Goal: Information Seeking & Learning: Learn about a topic

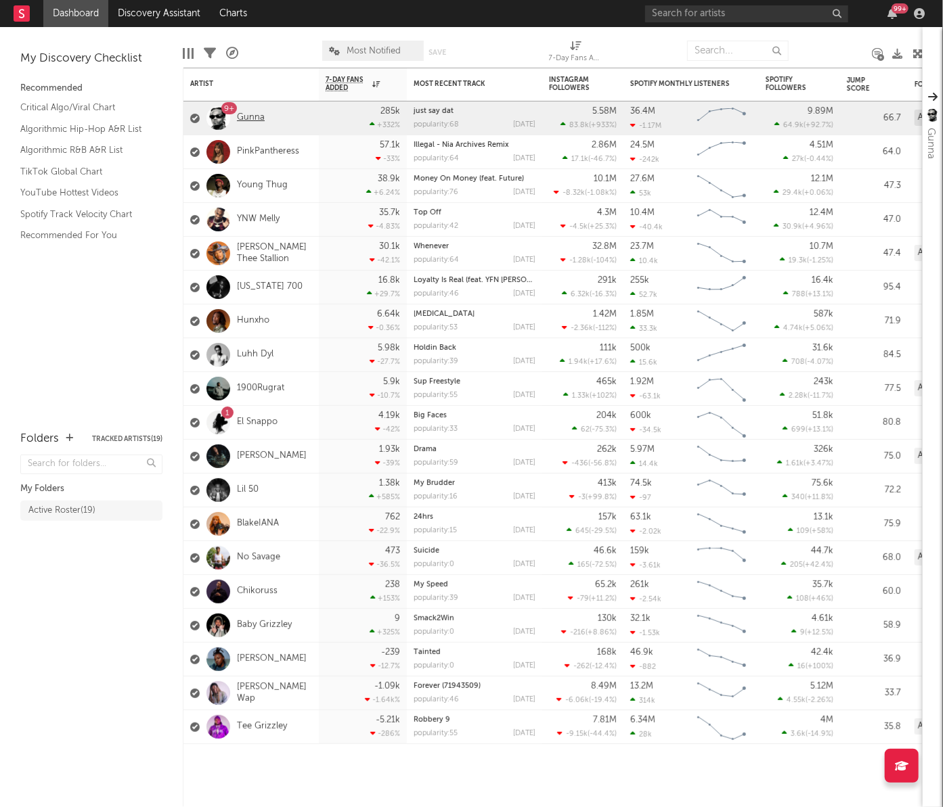
click at [254, 117] on link "Gunna" at bounding box center [251, 118] width 28 height 12
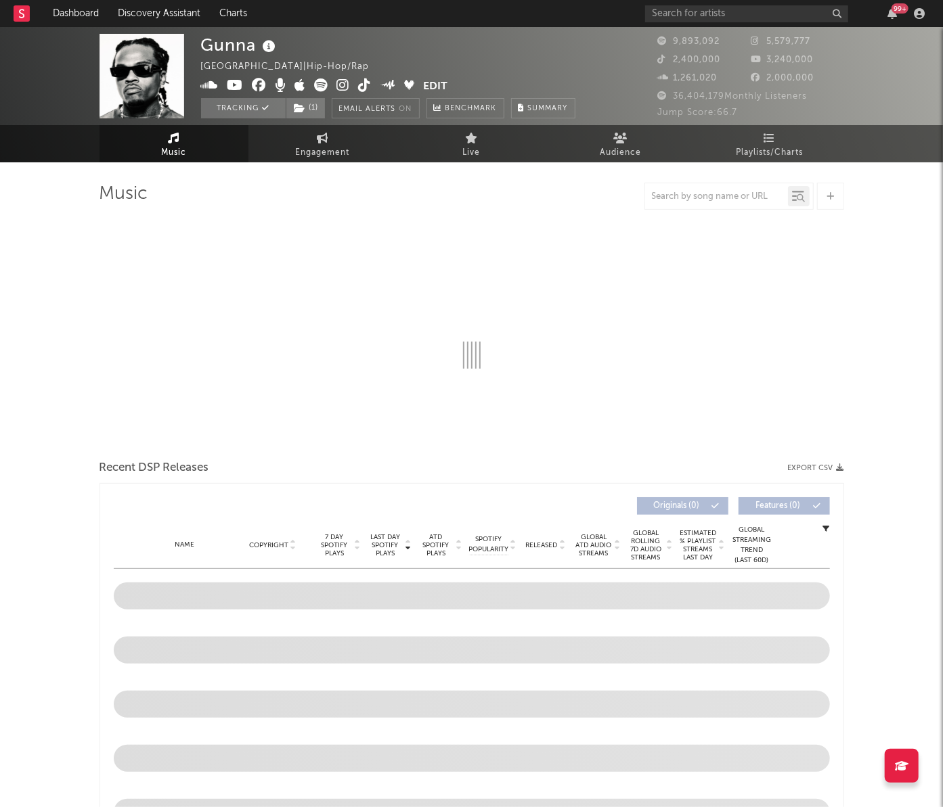
select select "6m"
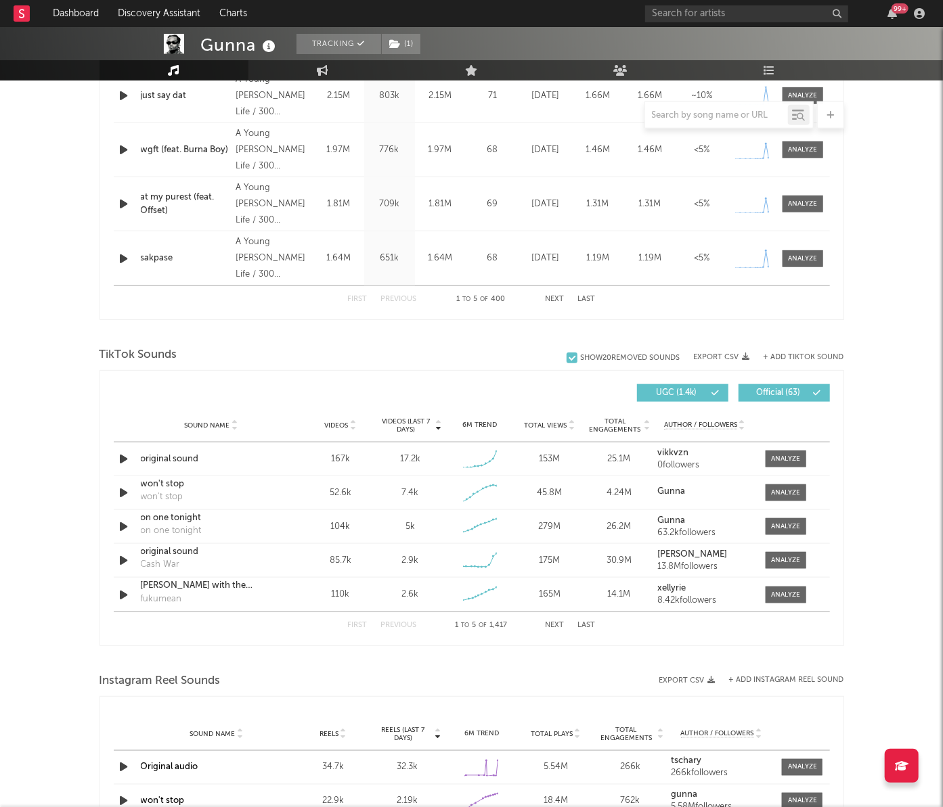
scroll to position [704, 0]
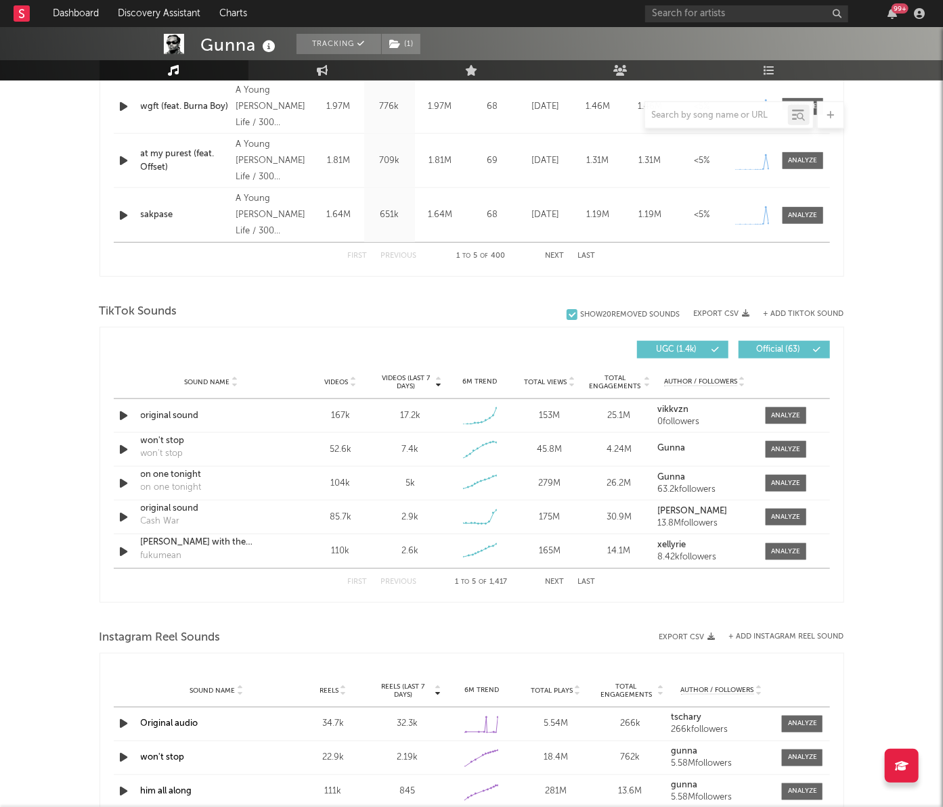
click at [683, 120] on div at bounding box center [716, 115] width 143 height 17
click at [672, 112] on input "text" at bounding box center [716, 115] width 143 height 11
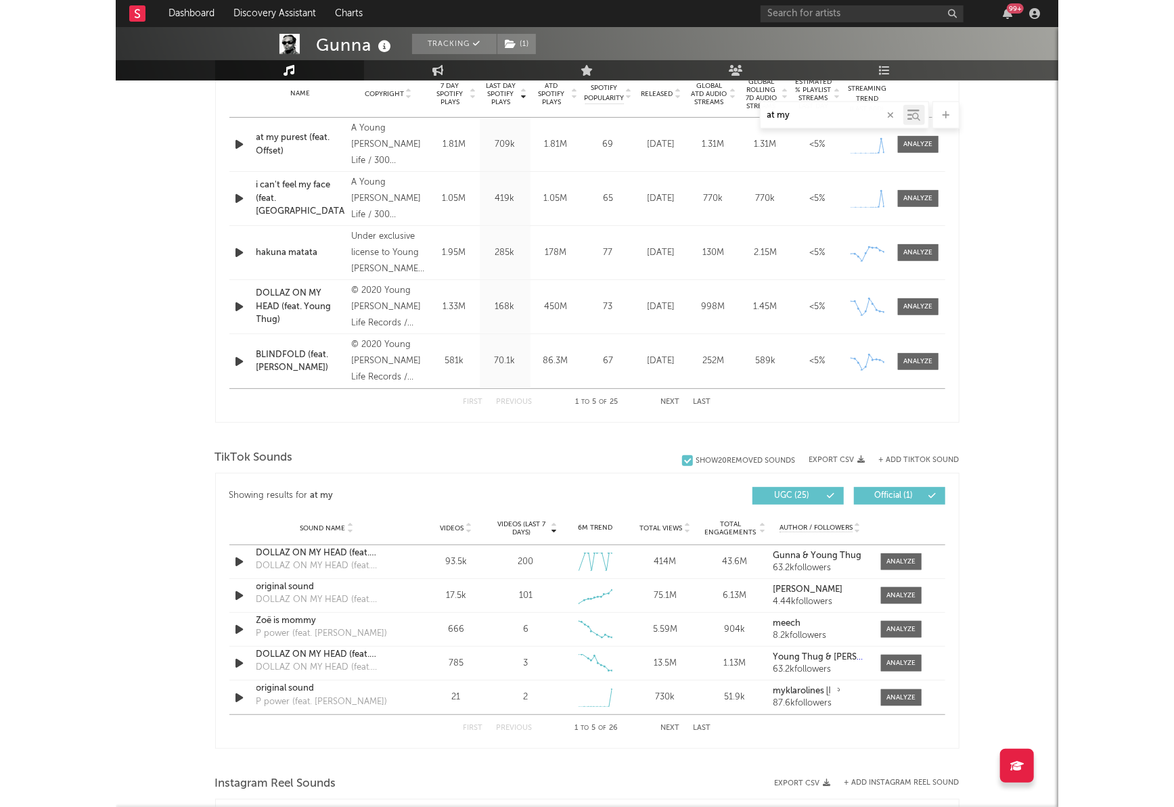
scroll to position [564, 0]
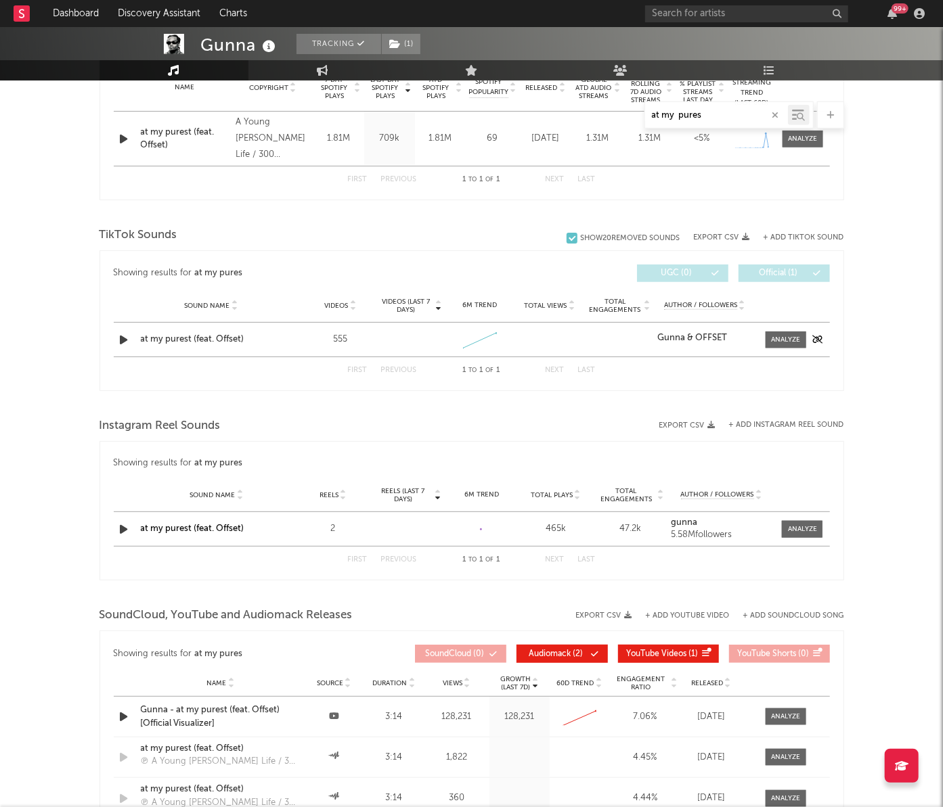
click at [182, 339] on div "at my purest (feat. Offset)" at bounding box center [211, 340] width 141 height 14
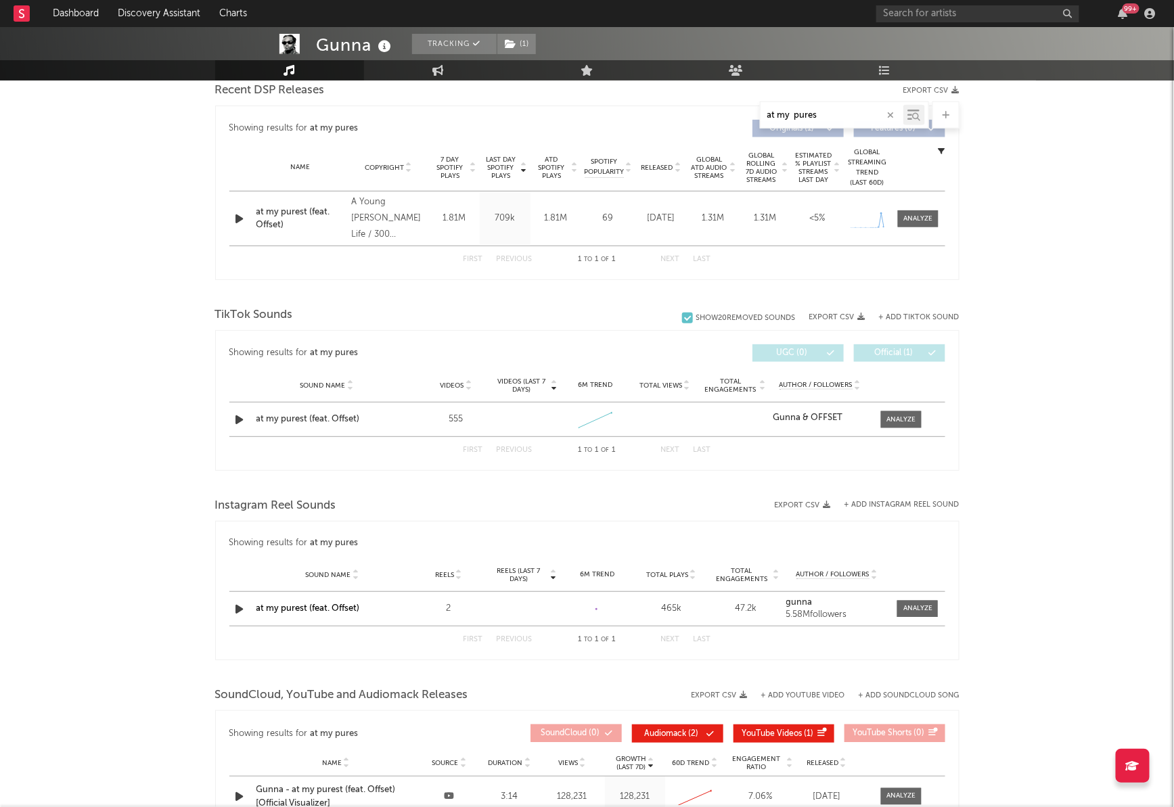
scroll to position [423, 0]
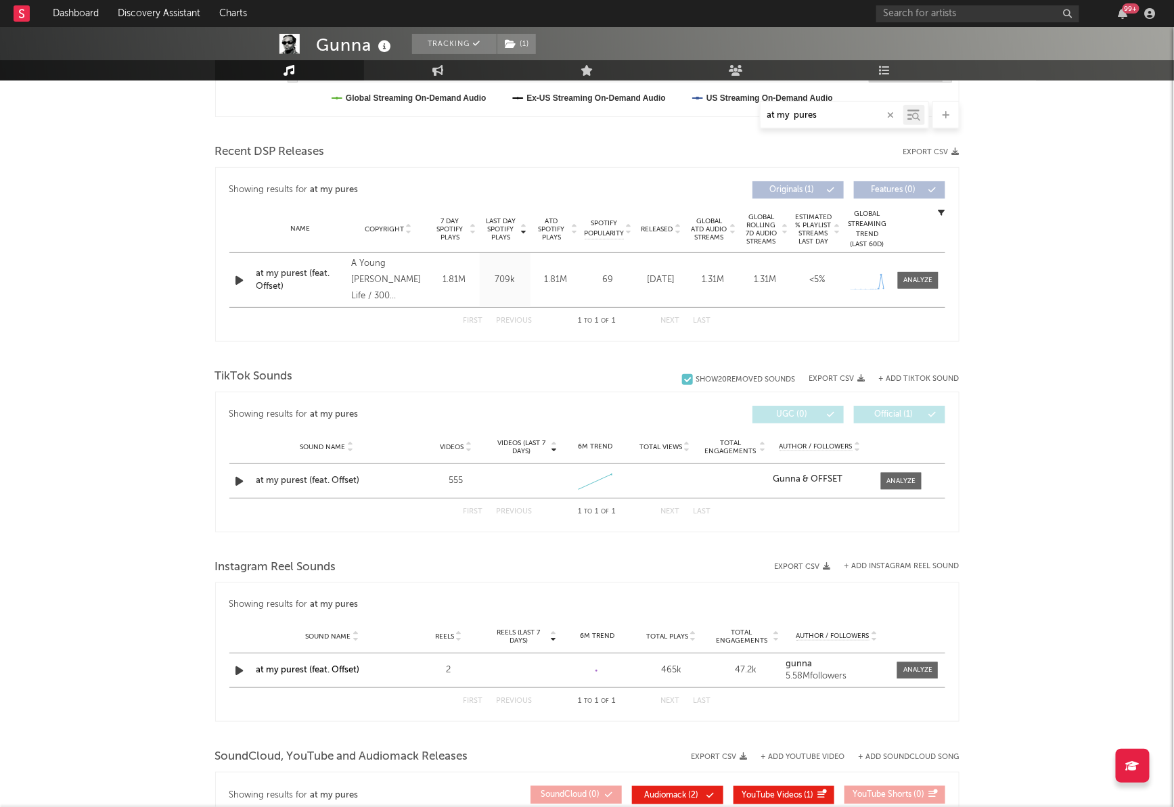
click at [820, 118] on input "at my pures" at bounding box center [832, 115] width 143 height 11
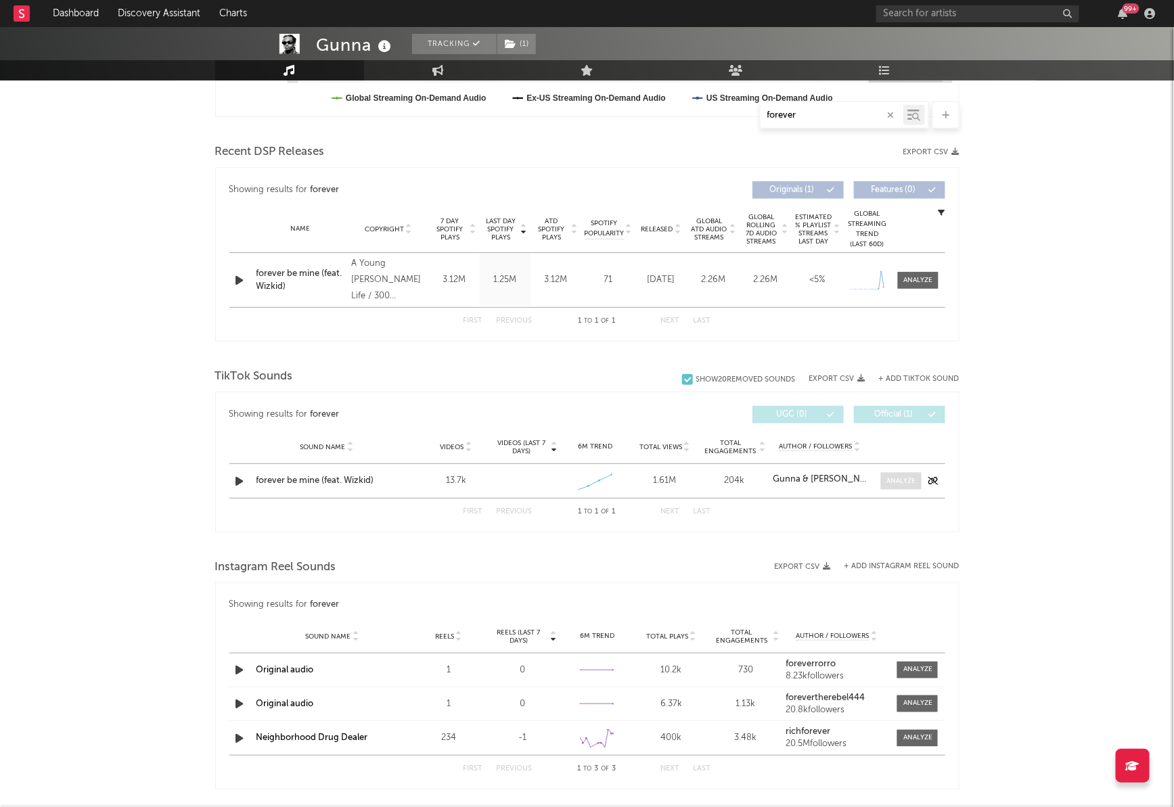
type input "forever"
click at [882, 478] on span at bounding box center [901, 481] width 41 height 17
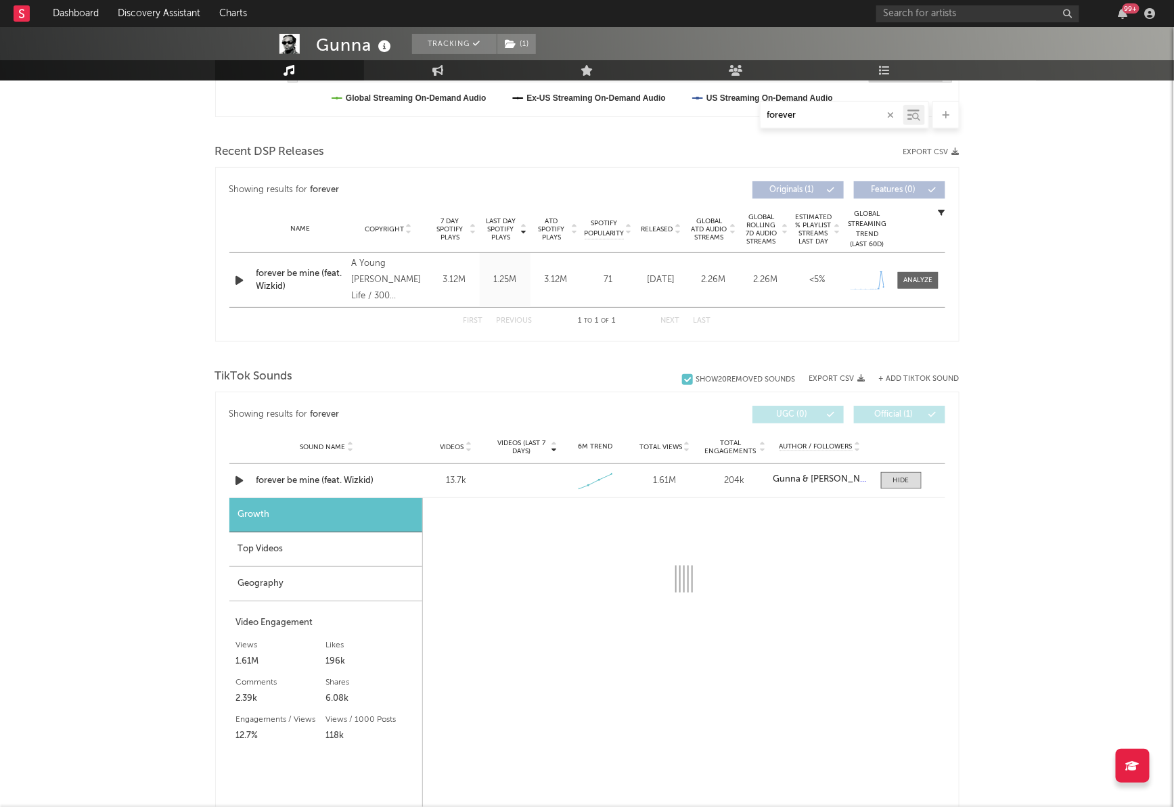
select select "1w"
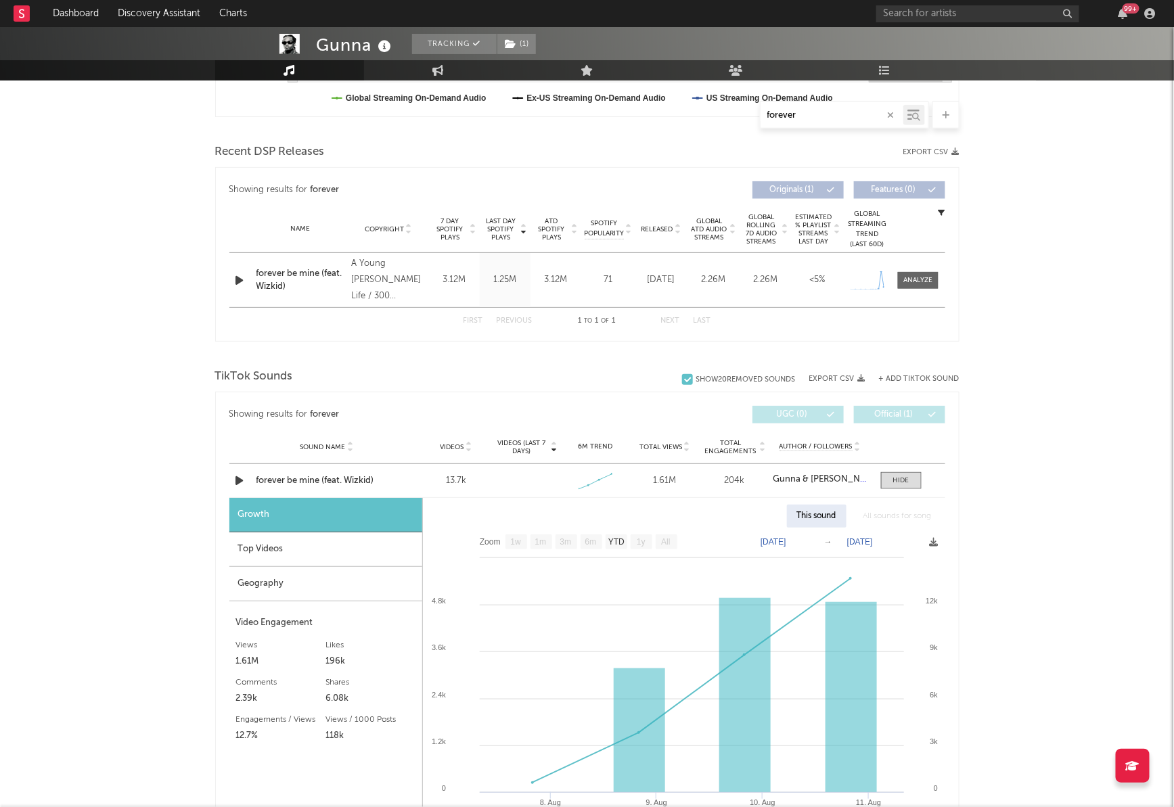
click at [286, 595] on div "Geography" at bounding box center [325, 584] width 193 height 35
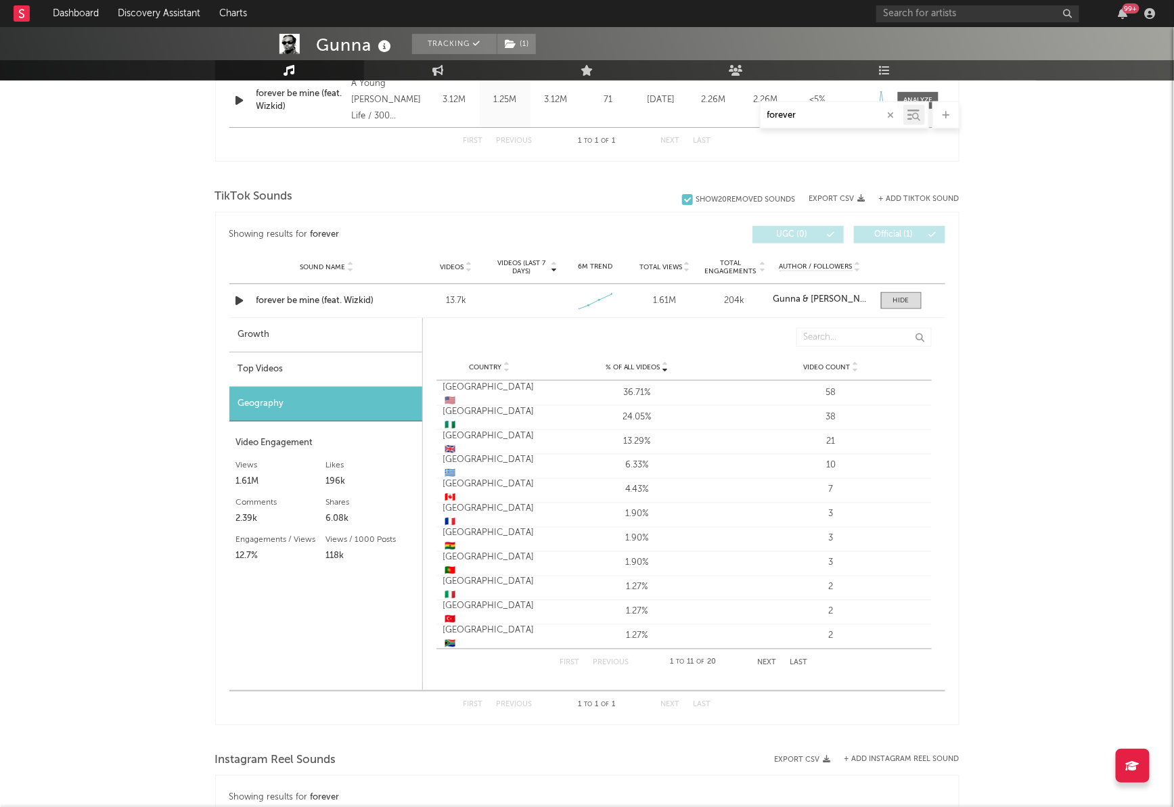
scroll to position [606, 0]
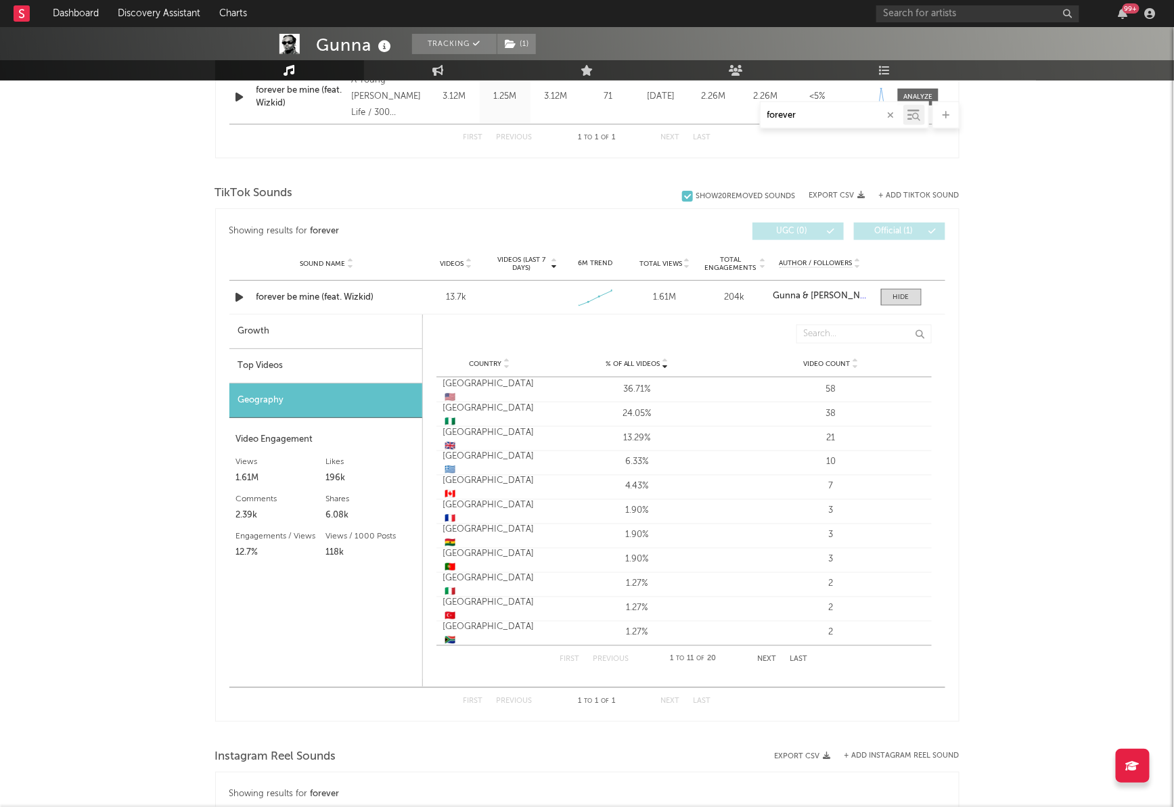
click at [223, 332] on div "Showing results for forever Videos (last 7 days) Sound Name Videos Videos (last…" at bounding box center [587, 465] width 744 height 514
click at [268, 332] on div "Growth" at bounding box center [325, 332] width 193 height 35
select select "1w"
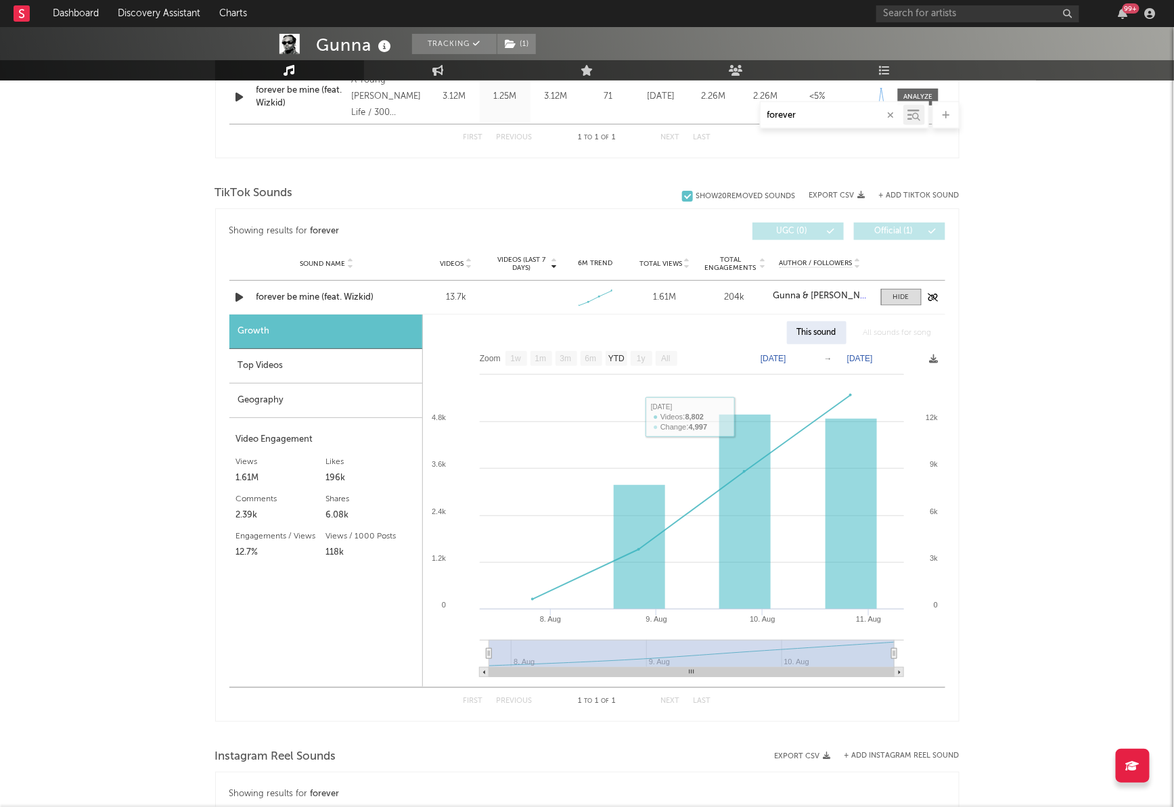
click at [344, 298] on div "forever be mine (feat. Wizkid)" at bounding box center [326, 298] width 141 height 14
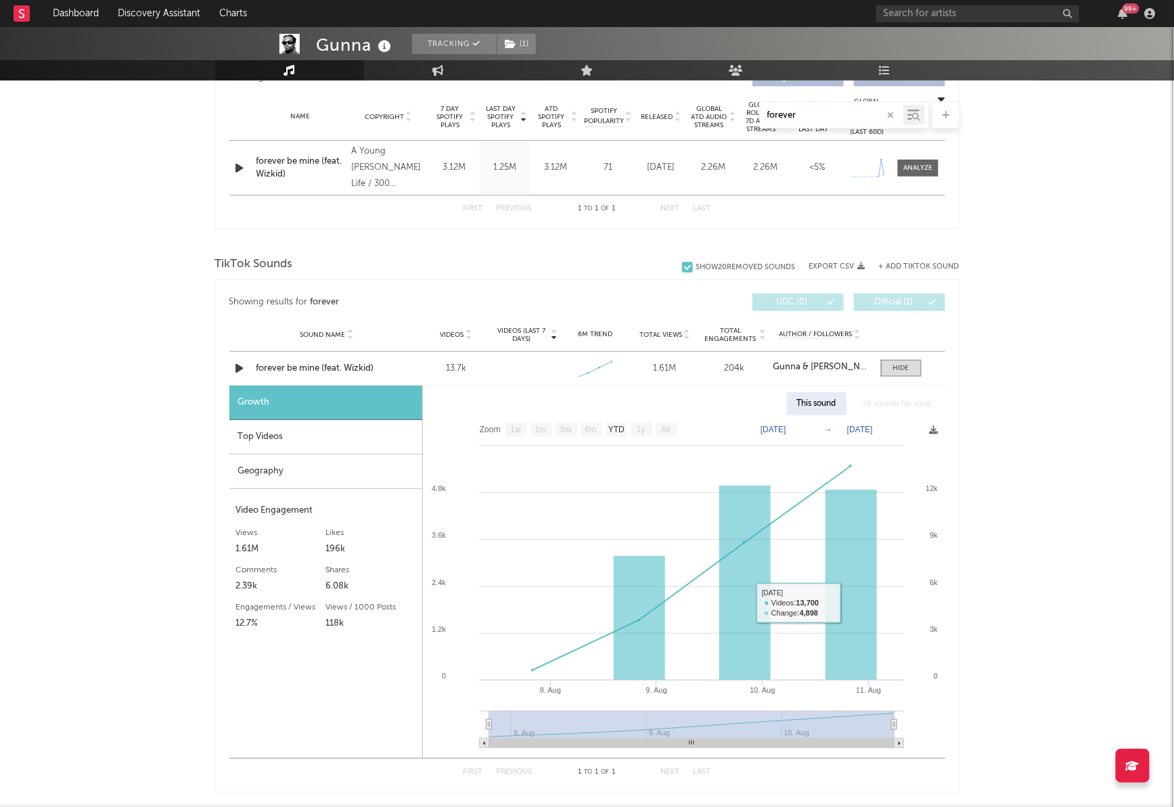
scroll to position [475, 0]
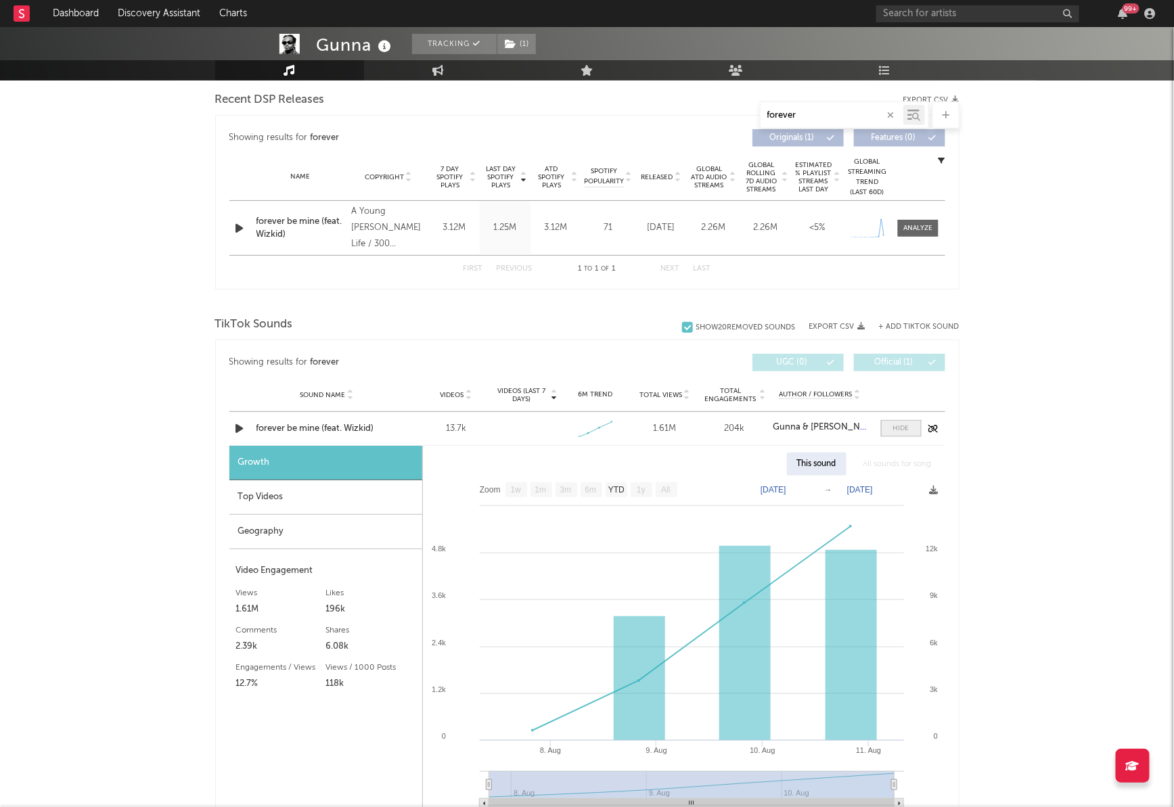
click at [909, 429] on span at bounding box center [901, 428] width 41 height 17
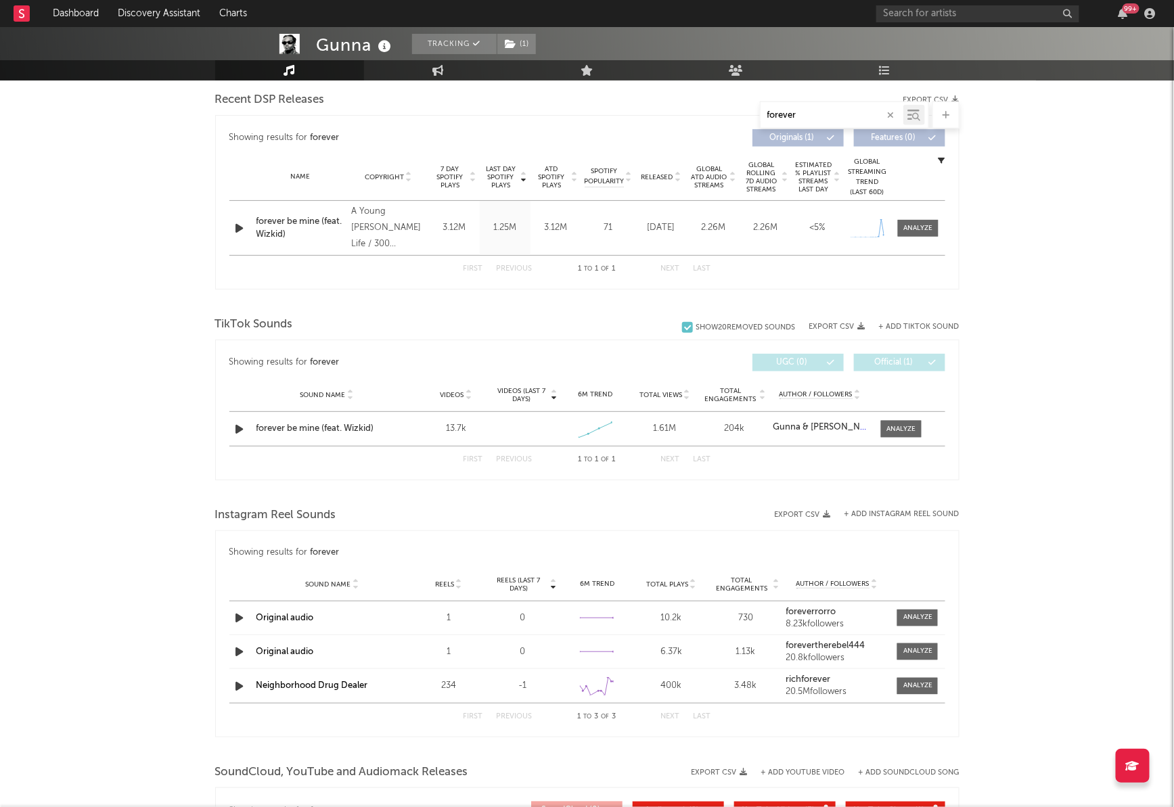
click at [890, 118] on icon "button" at bounding box center [891, 115] width 7 height 9
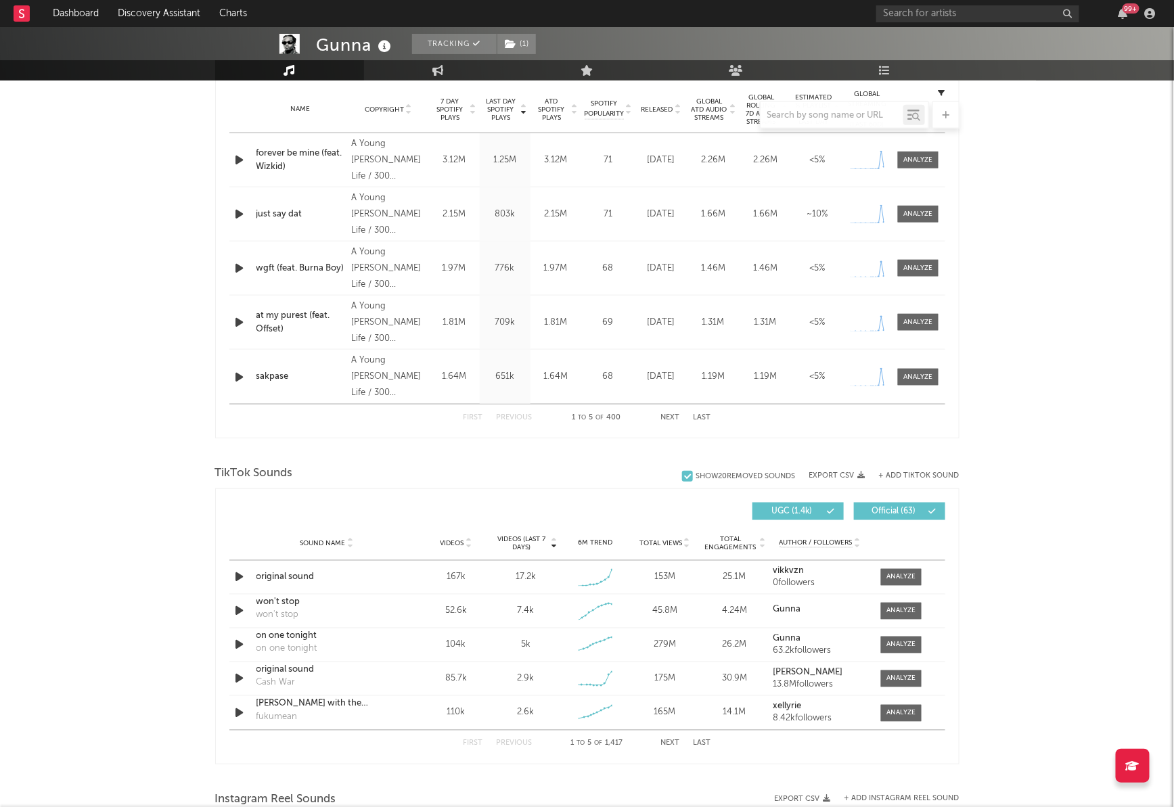
scroll to position [572, 0]
